Goal: Task Accomplishment & Management: Manage account settings

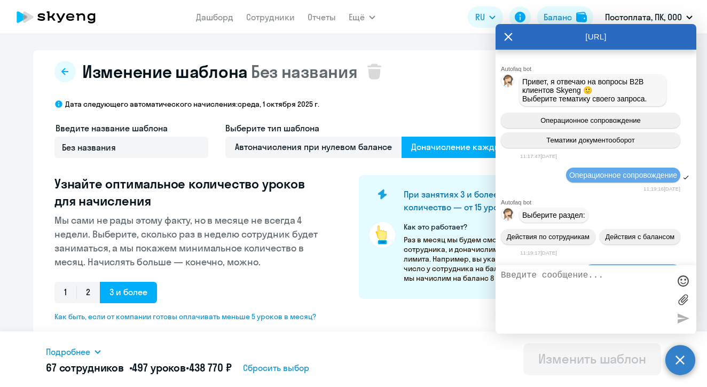
select select "10"
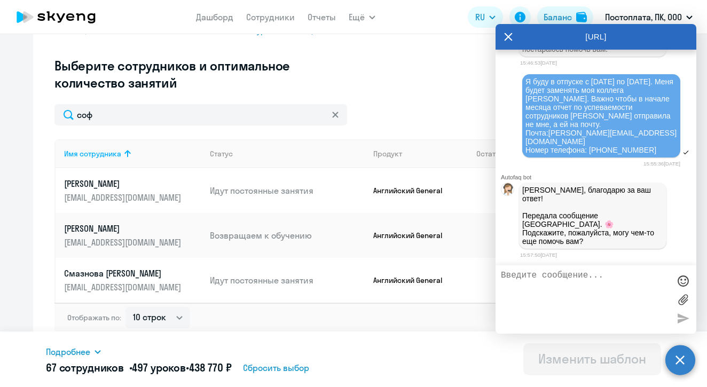
click at [546, 298] on textarea at bounding box center [585, 300] width 169 height 58
type textarea "это все, спасибо"
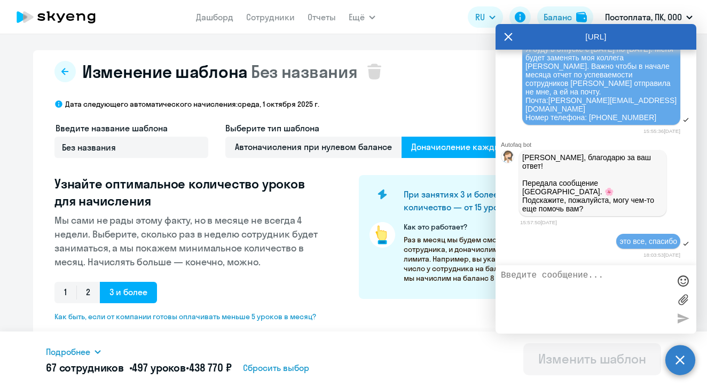
scroll to position [0, 0]
click at [369, 48] on link "Начислить уроки" at bounding box center [393, 47] width 69 height 11
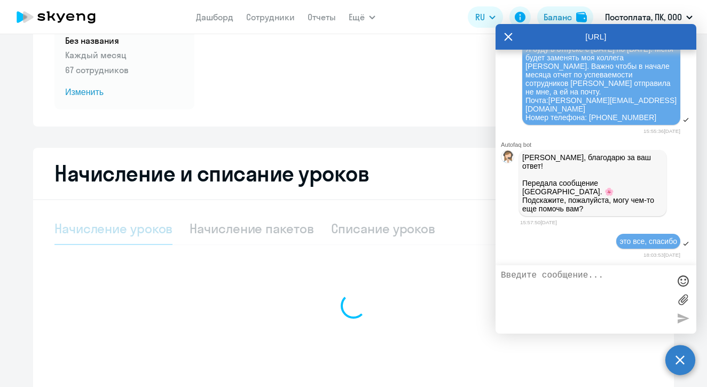
scroll to position [125, 0]
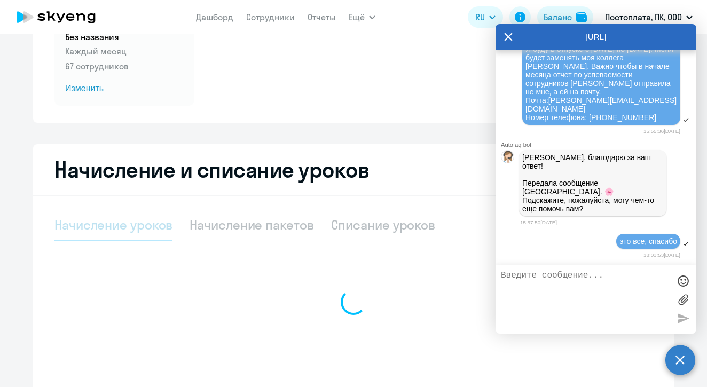
select select "10"
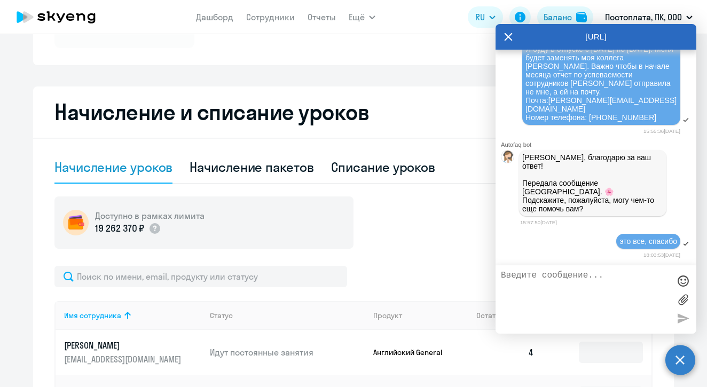
scroll to position [184, 0]
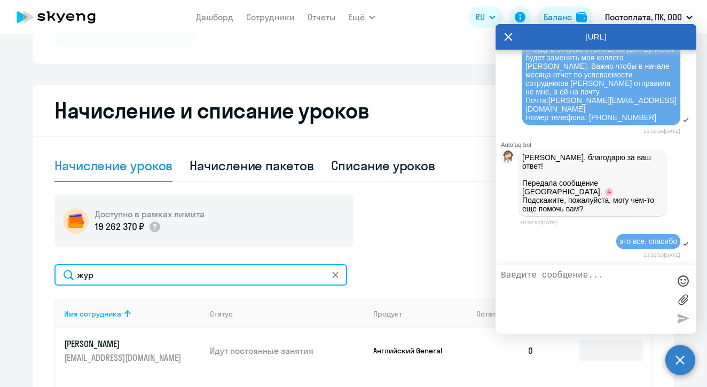
type input "жур"
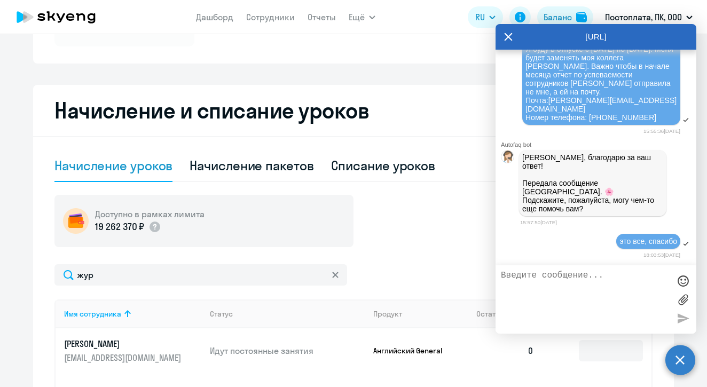
click at [690, 359] on circle at bounding box center [680, 360] width 30 height 30
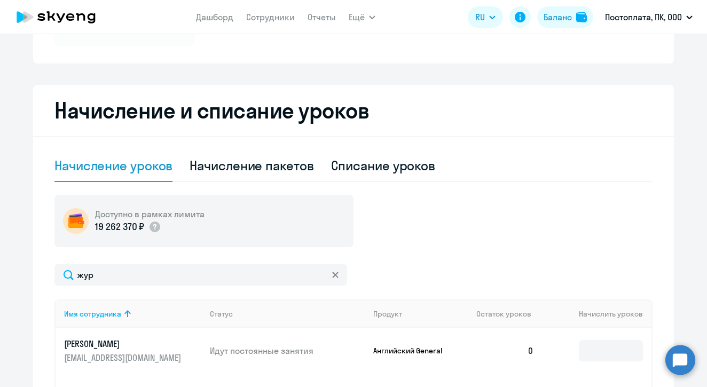
click at [683, 365] on circle at bounding box center [680, 360] width 30 height 30
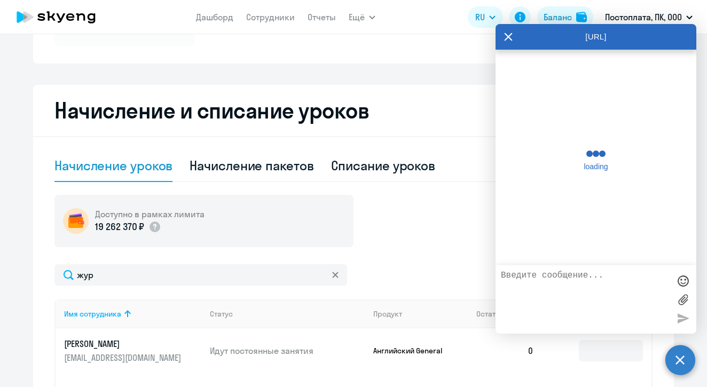
click at [676, 362] on circle at bounding box center [680, 360] width 30 height 30
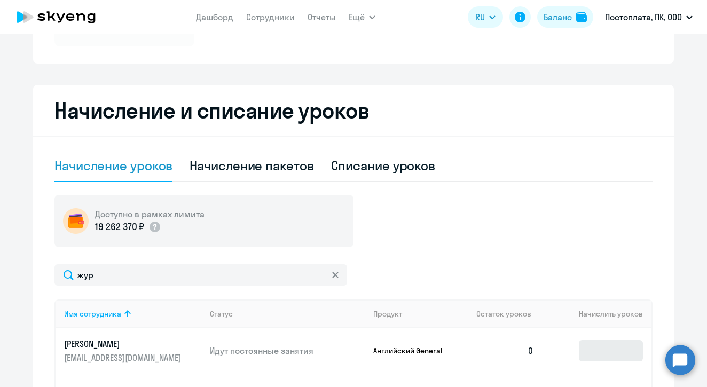
click at [677, 362] on circle at bounding box center [680, 360] width 30 height 30
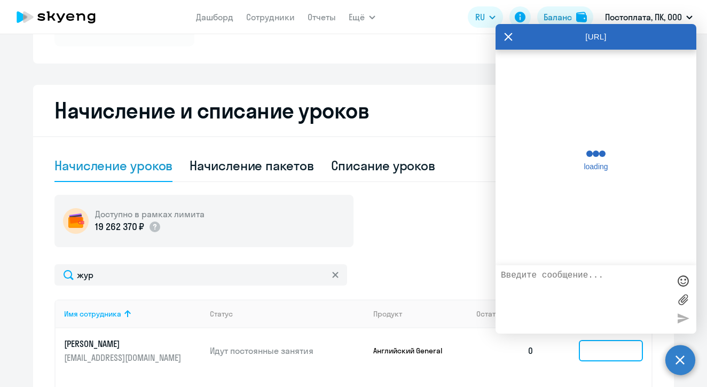
scroll to position [31715, 0]
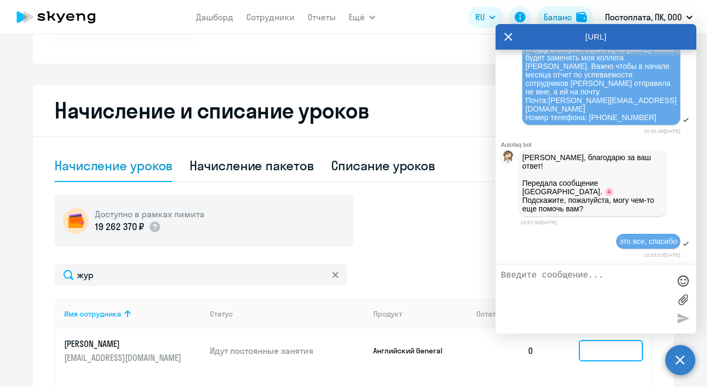
click at [609, 348] on input at bounding box center [611, 350] width 64 height 21
type textarea "4"
click at [675, 355] on circle at bounding box center [680, 360] width 30 height 30
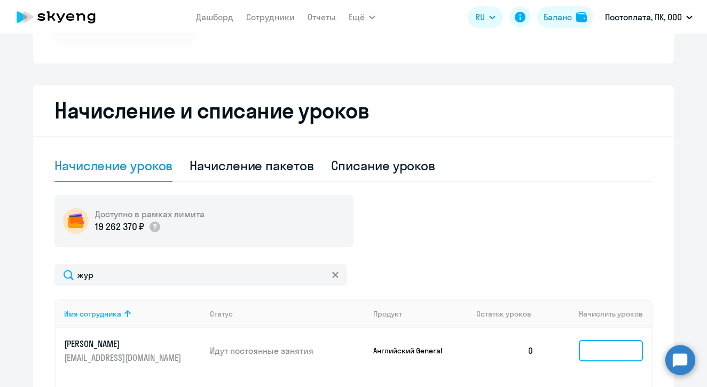
click at [610, 351] on input at bounding box center [611, 350] width 64 height 21
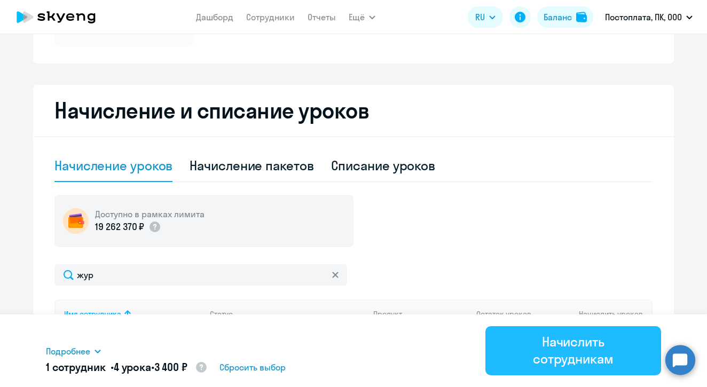
type input "4"
click at [546, 361] on div "Начислить сотрудникам" at bounding box center [573, 350] width 146 height 34
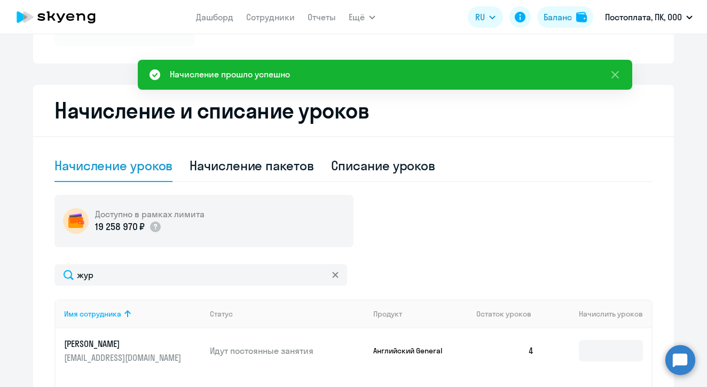
click at [128, 338] on p "[PERSON_NAME]" at bounding box center [124, 344] width 120 height 12
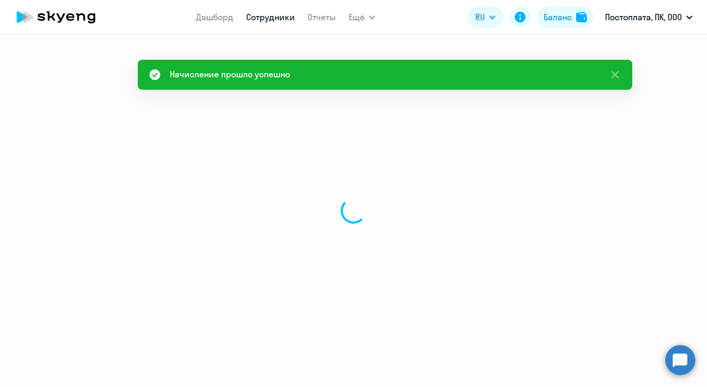
select select "english"
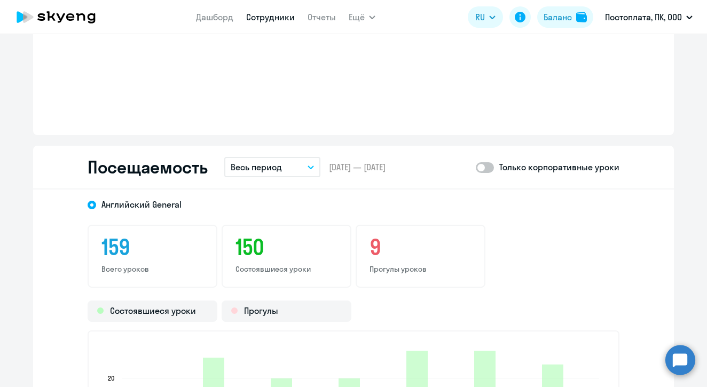
scroll to position [1344, 0]
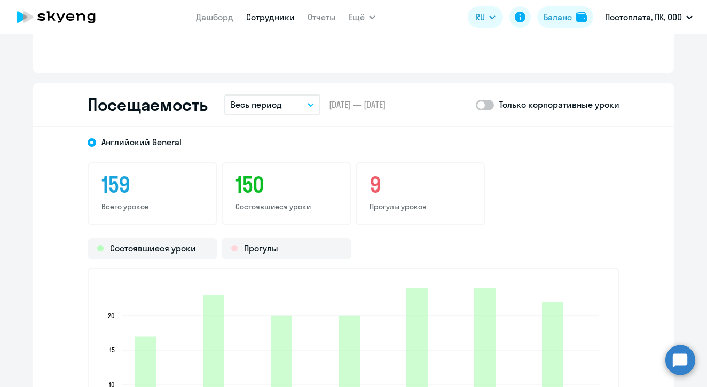
click at [486, 102] on span at bounding box center [485, 105] width 18 height 11
click at [476, 105] on input "checkbox" at bounding box center [475, 105] width 1 height 1
checkbox input "true"
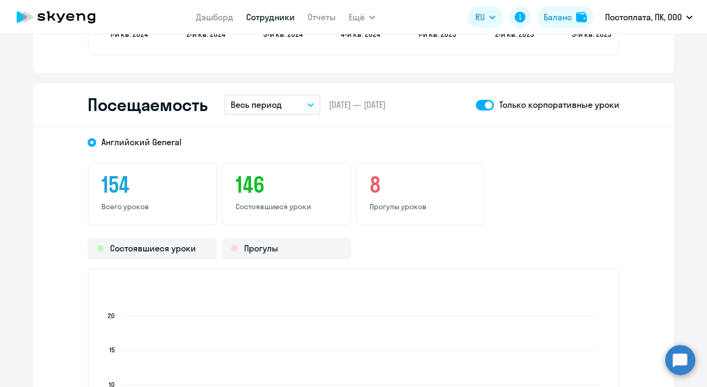
click at [256, 111] on button "Весь период" at bounding box center [272, 104] width 96 height 20
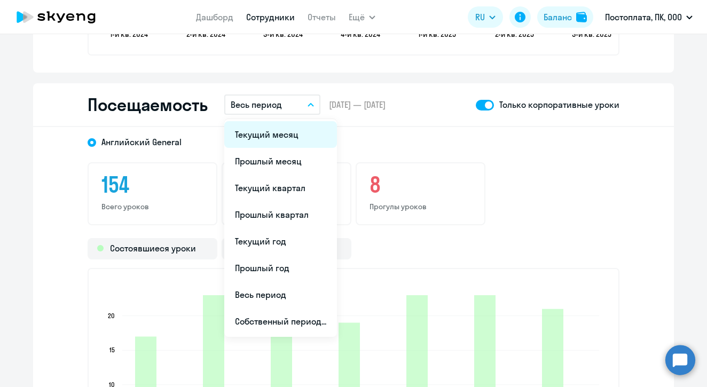
click at [264, 130] on li "Текущий месяц" at bounding box center [280, 134] width 113 height 27
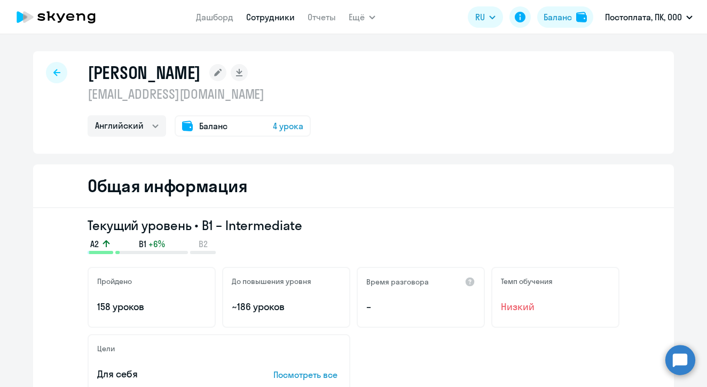
scroll to position [0, 0]
click at [262, 15] on link "Сотрудники" at bounding box center [270, 17] width 49 height 11
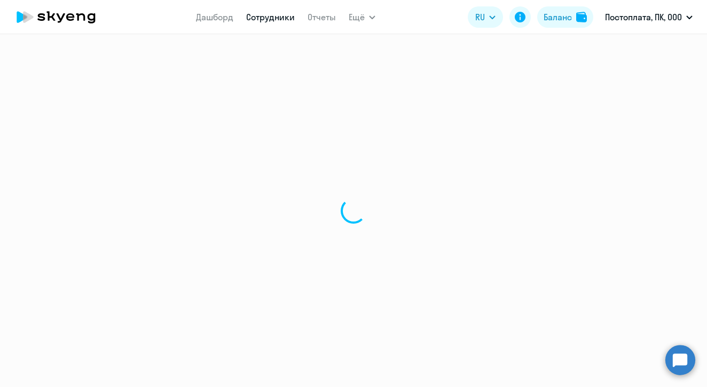
select select "30"
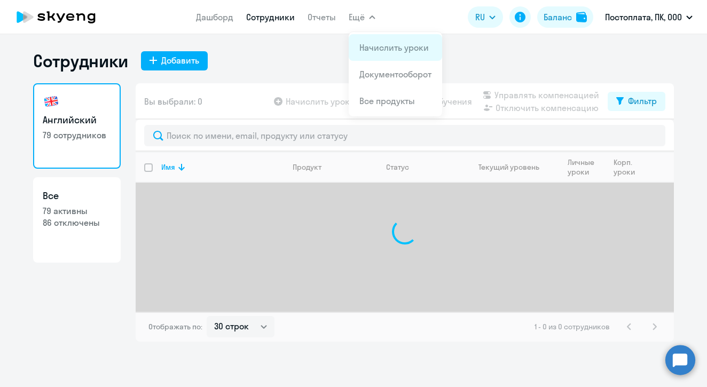
click at [366, 48] on link "Начислить уроки" at bounding box center [393, 47] width 69 height 11
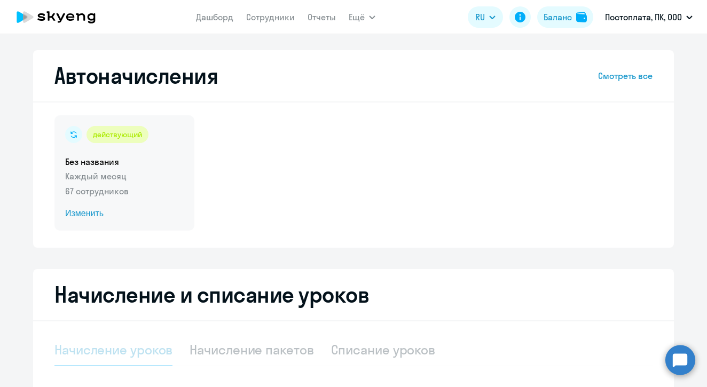
select select "10"
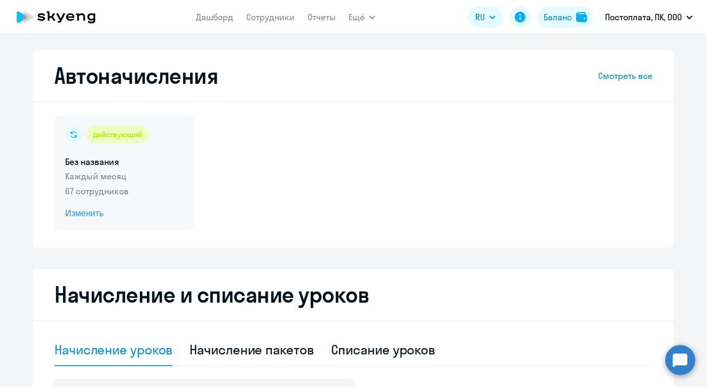
click at [88, 214] on span "Изменить" at bounding box center [124, 213] width 119 height 13
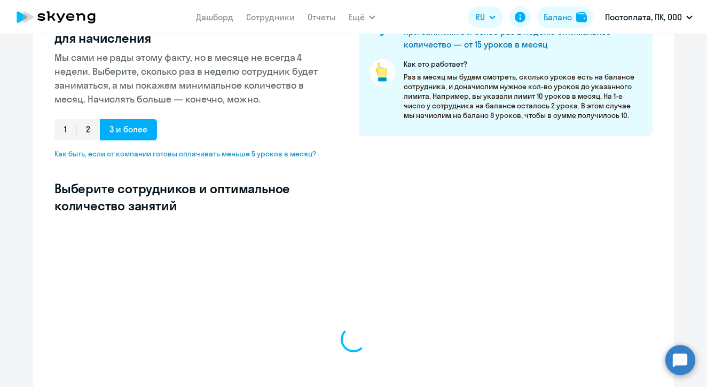
select select "10"
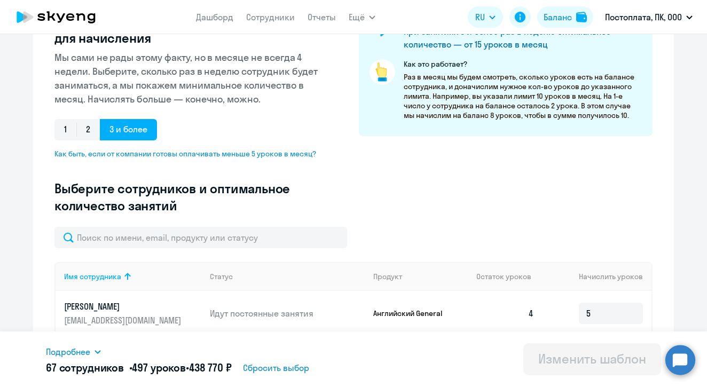
scroll to position [255, 0]
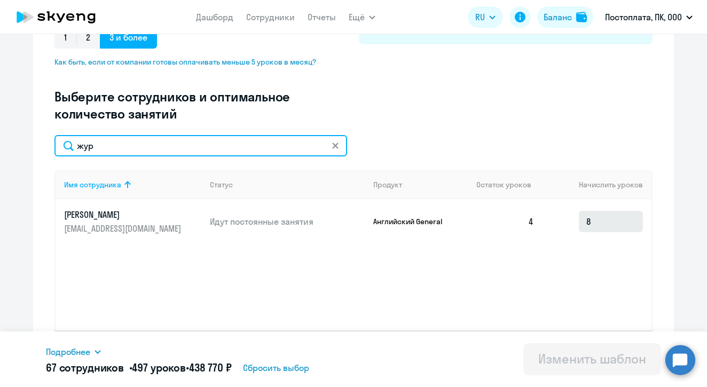
type input "жур"
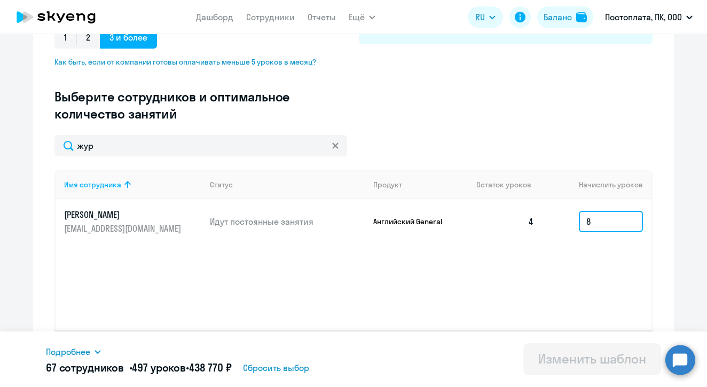
drag, startPoint x: 599, startPoint y: 228, endPoint x: 562, endPoint y: 228, distance: 37.4
click at [562, 228] on td "8" at bounding box center [596, 221] width 109 height 45
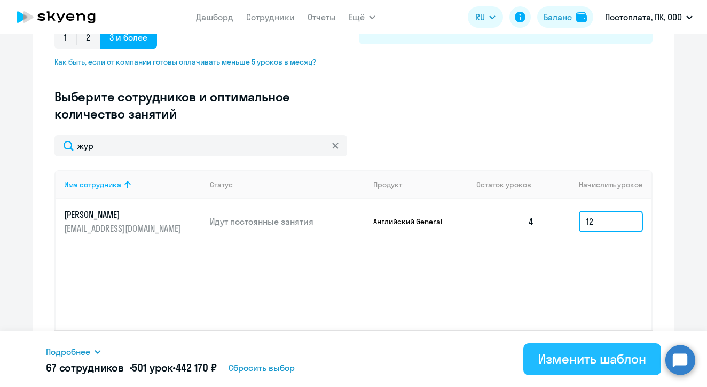
type input "12"
click at [568, 361] on div "Изменить шаблон" at bounding box center [592, 358] width 108 height 17
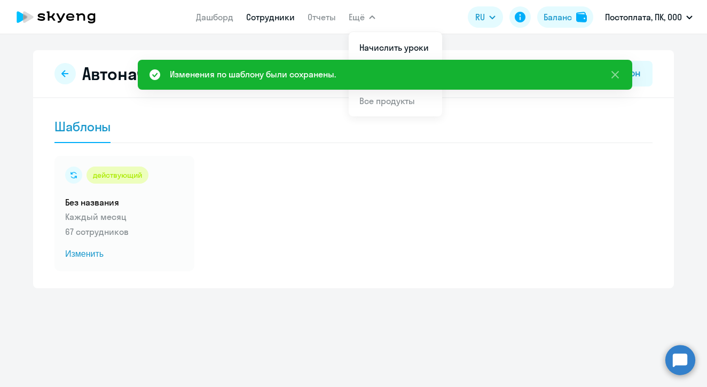
click at [249, 18] on link "Сотрудники" at bounding box center [270, 17] width 49 height 11
select select "30"
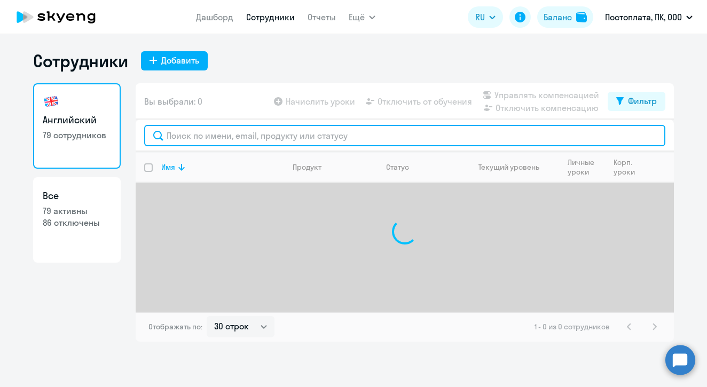
click at [217, 131] on input "text" at bounding box center [404, 135] width 521 height 21
type input "жур"
